Goal: Information Seeking & Learning: Learn about a topic

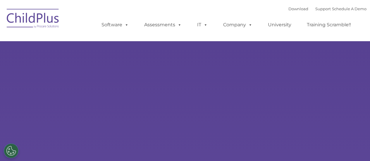
select select "MEDIUM"
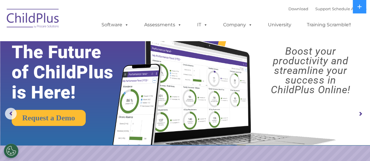
click at [227, 1] on nav "Download Support | Schedule A Demo  MENU MENU Software ChildPlus: The original…" at bounding box center [185, 20] width 370 height 41
click at [358, 6] on icon at bounding box center [360, 7] width 4 height 4
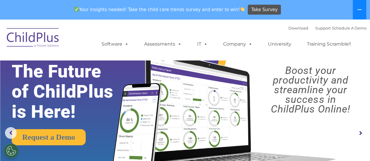
click at [358, 6] on button at bounding box center [359, 9] width 13 height 19
